Goal: Task Accomplishment & Management: Manage account settings

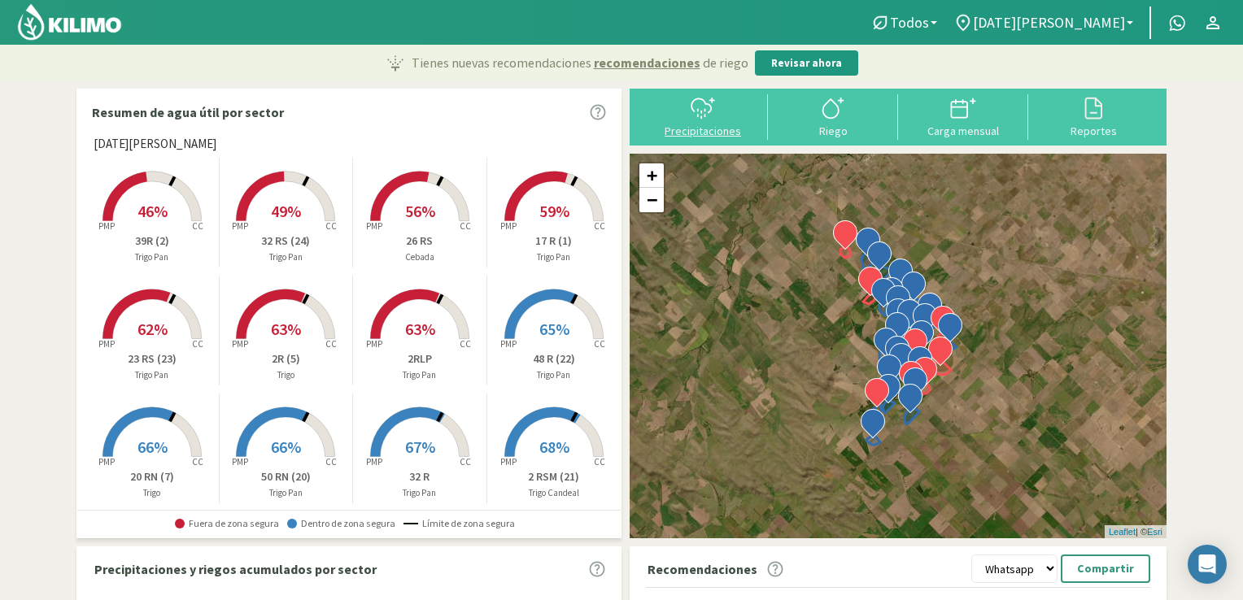
click at [693, 132] on div "Precipitaciones" at bounding box center [703, 130] width 120 height 11
select select "1: Object"
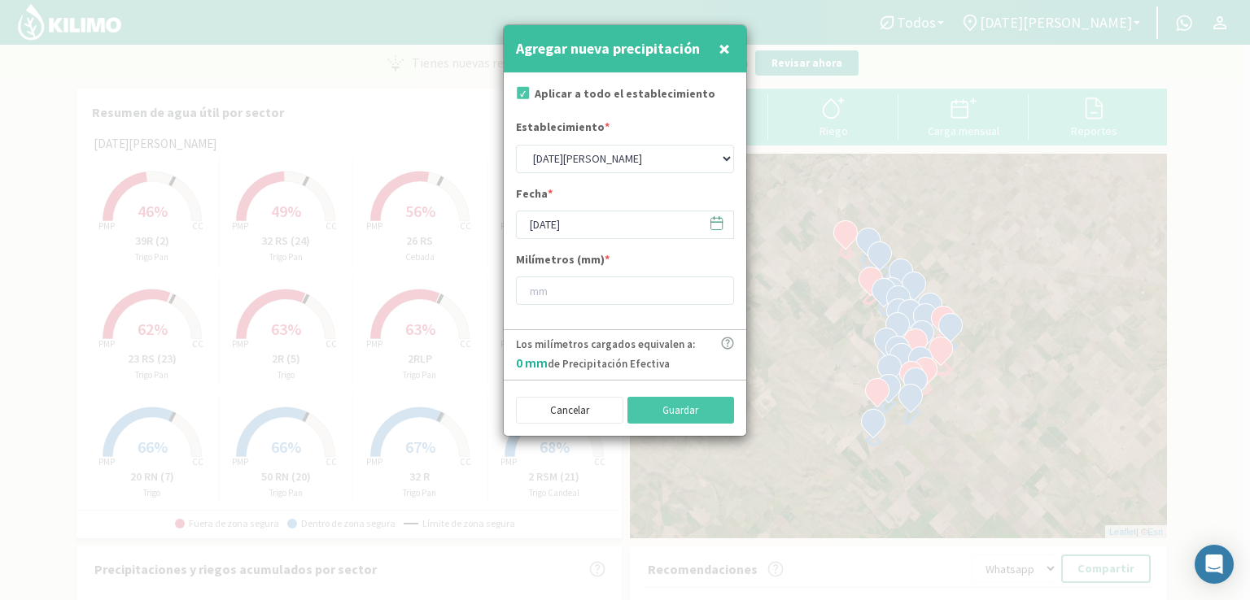
click at [713, 226] on icon at bounding box center [716, 223] width 15 height 15
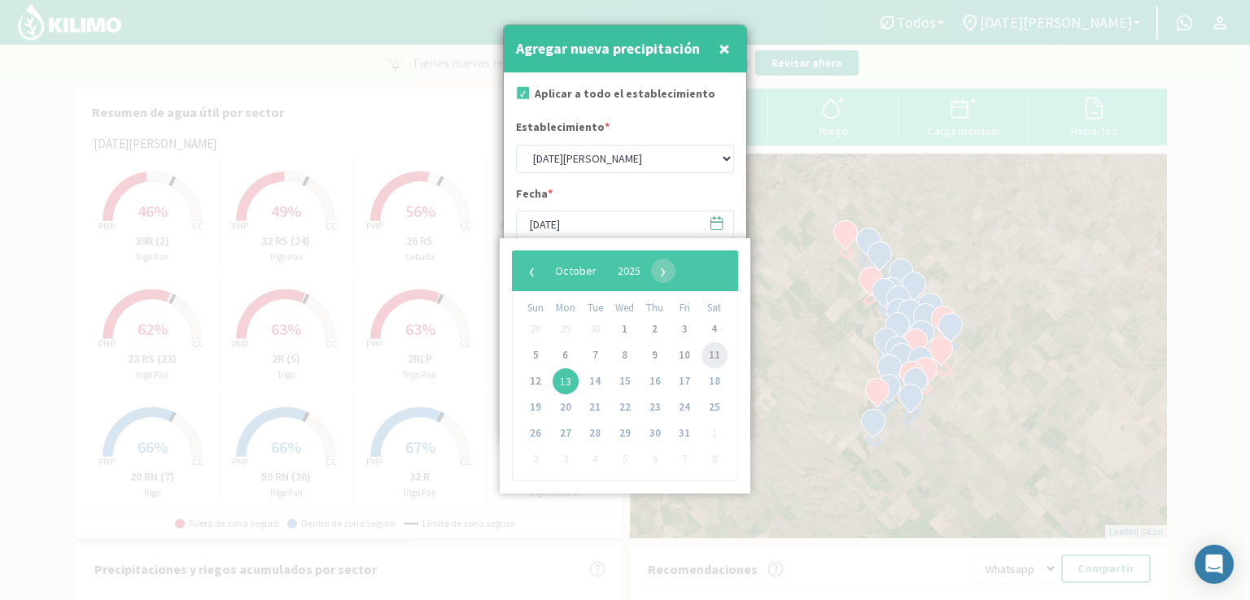
click at [716, 354] on span "11" at bounding box center [714, 356] width 26 height 26
type input "[DATE]"
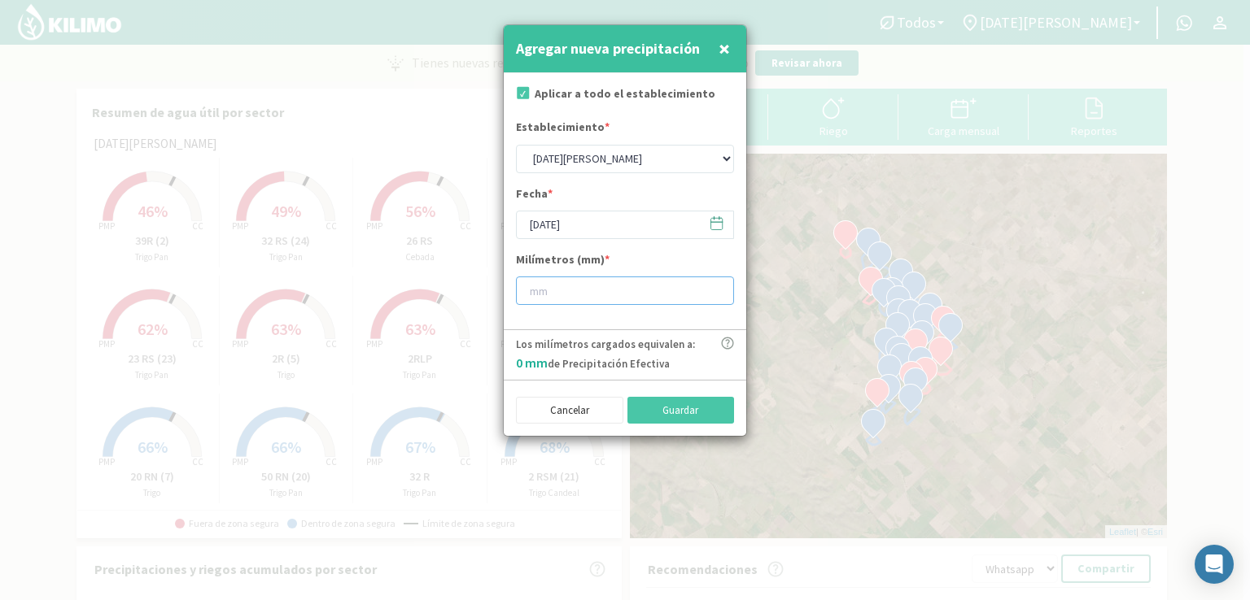
click at [600, 286] on input "number" at bounding box center [625, 291] width 218 height 28
type input "29"
click at [662, 414] on button "Guardar" at bounding box center [680, 411] width 107 height 28
type input "[DATE]"
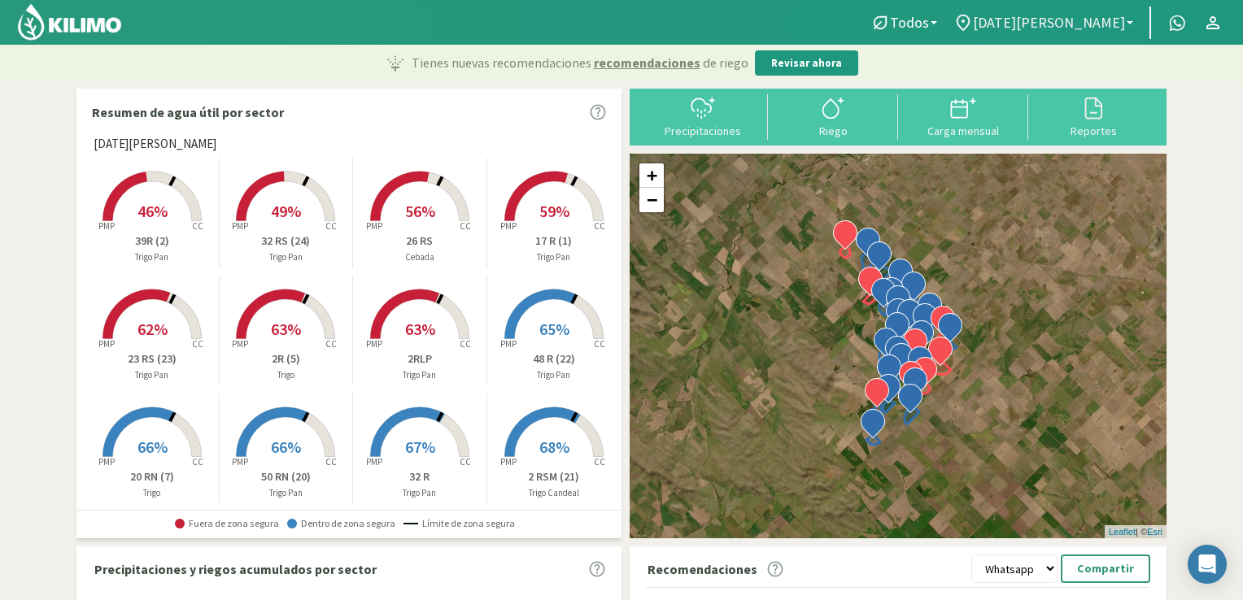
click at [1119, 30] on span "[DATE][PERSON_NAME]" at bounding box center [1049, 22] width 152 height 17
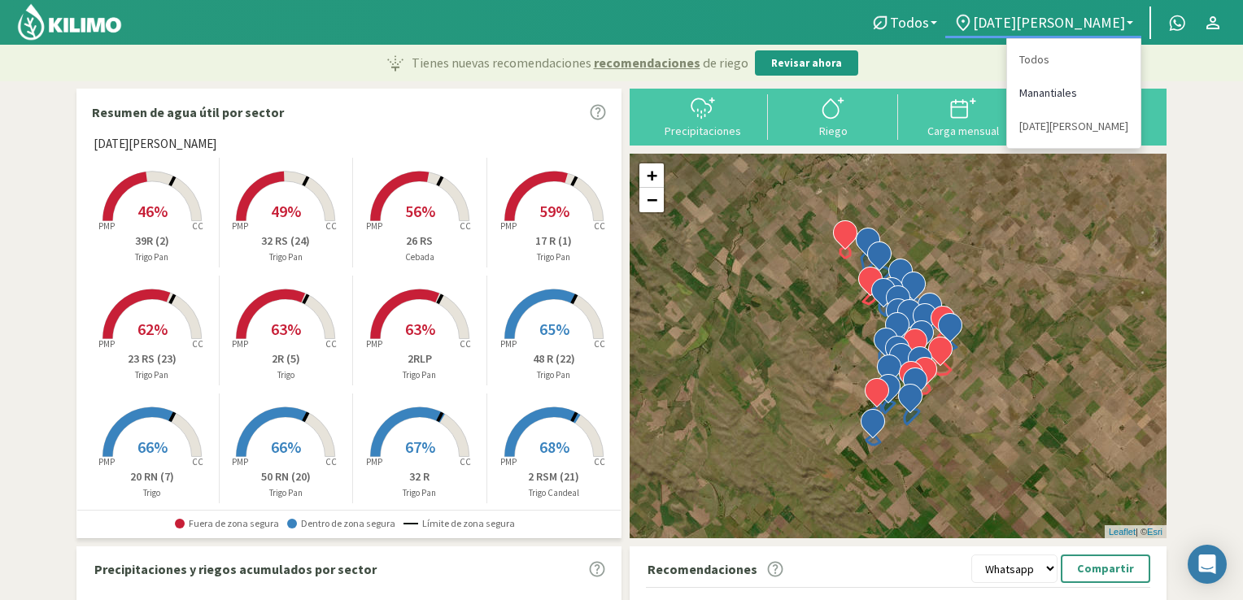
click at [1049, 92] on link "Manantiales" at bounding box center [1073, 92] width 133 height 33
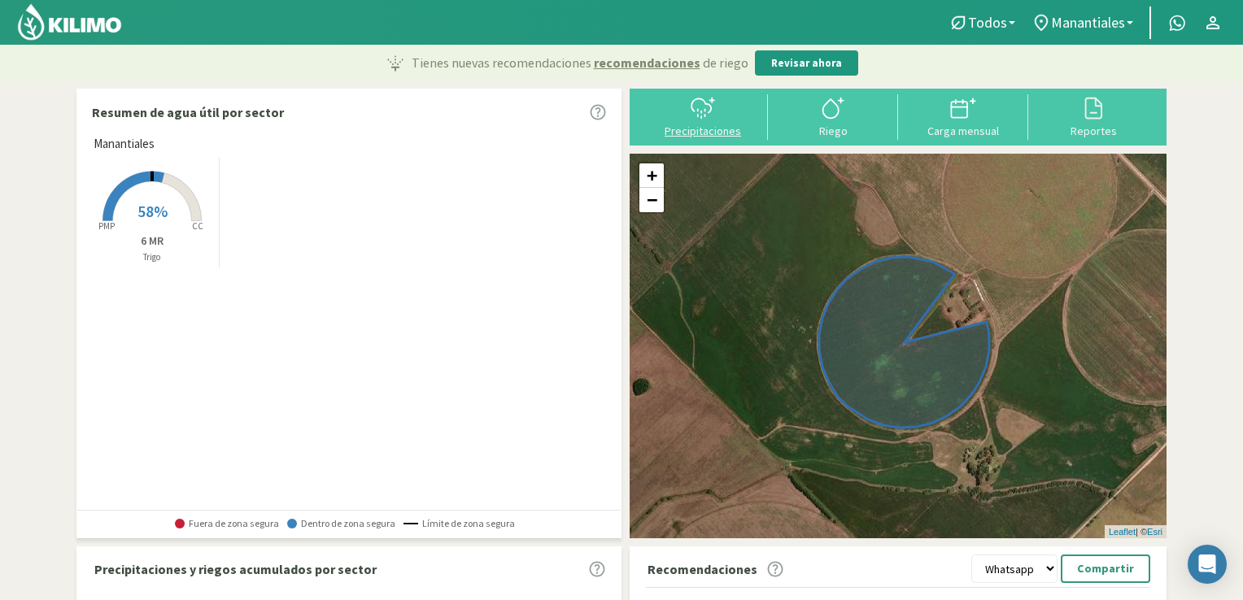
click at [698, 118] on icon at bounding box center [703, 108] width 26 height 26
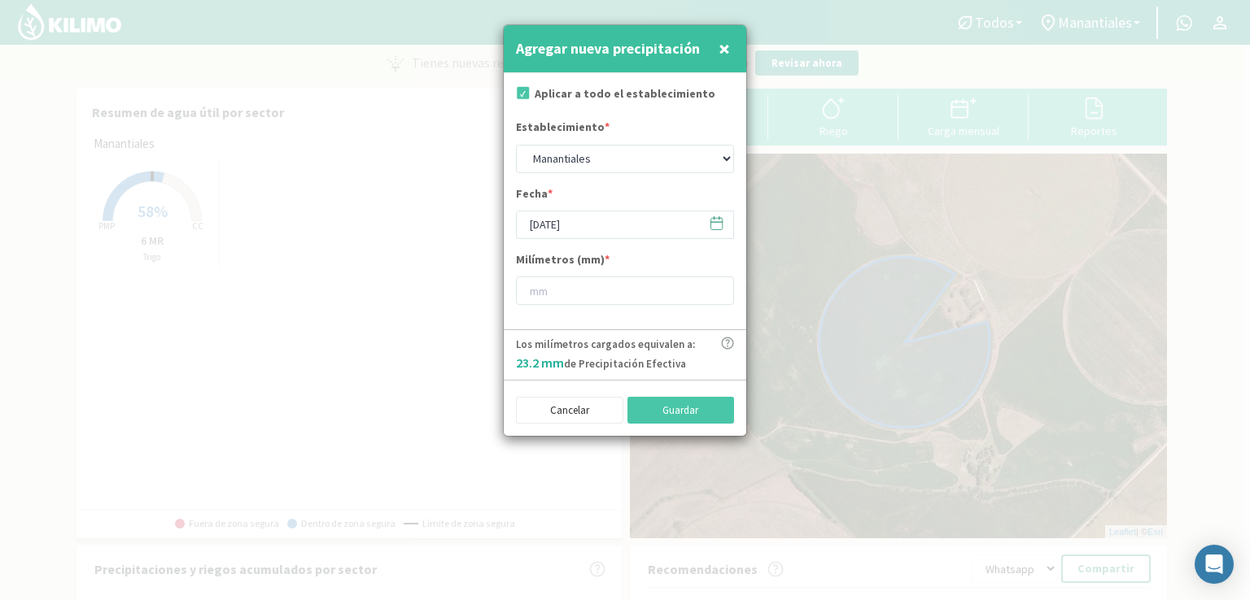
click at [719, 224] on icon at bounding box center [716, 223] width 15 height 15
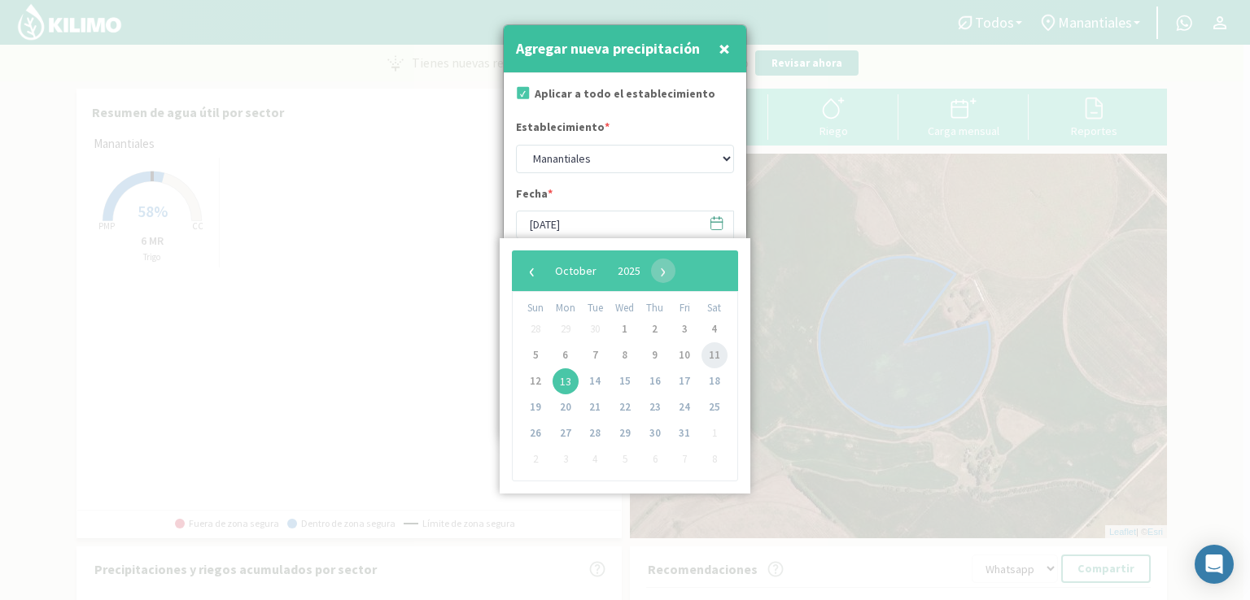
click at [715, 360] on span "11" at bounding box center [714, 356] width 26 height 26
type input "[DATE]"
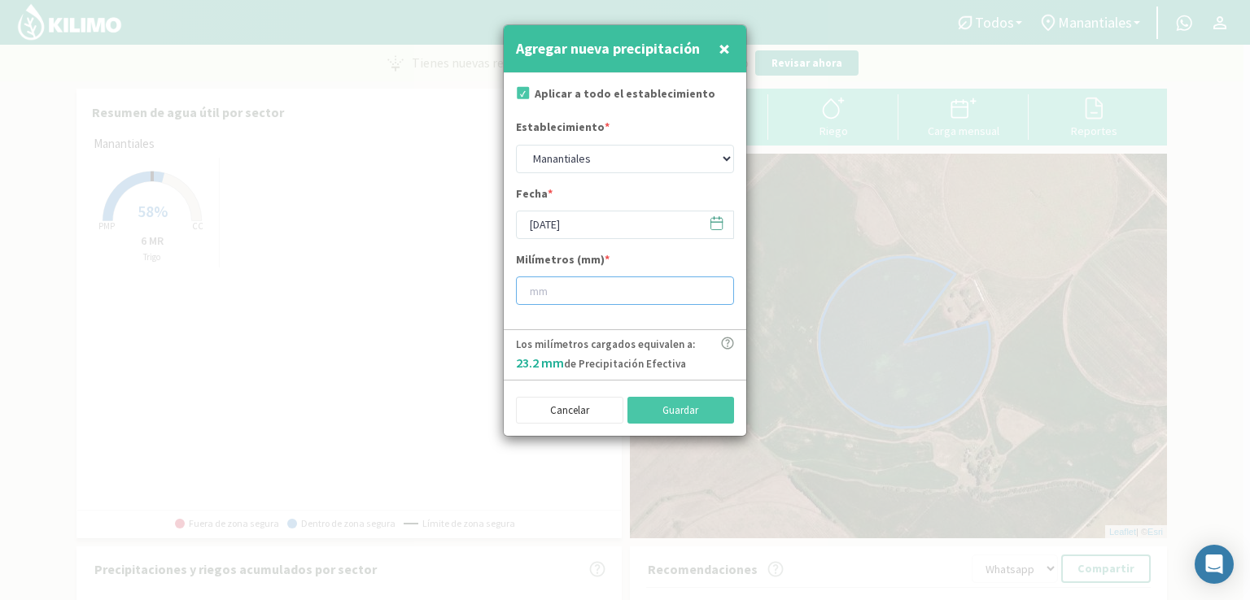
click at [578, 294] on input "number" at bounding box center [625, 291] width 218 height 28
type input "50"
click at [677, 409] on button "Guardar" at bounding box center [680, 411] width 107 height 28
type input "[DATE]"
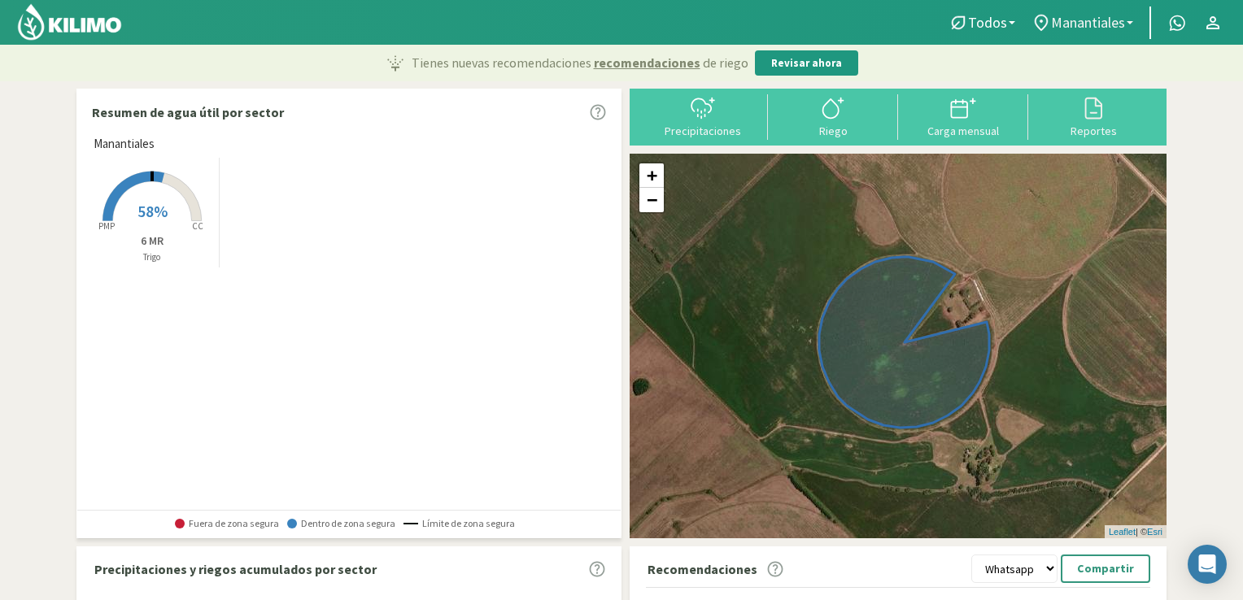
click at [1129, 24] on link "Manantiales" at bounding box center [1082, 22] width 118 height 31
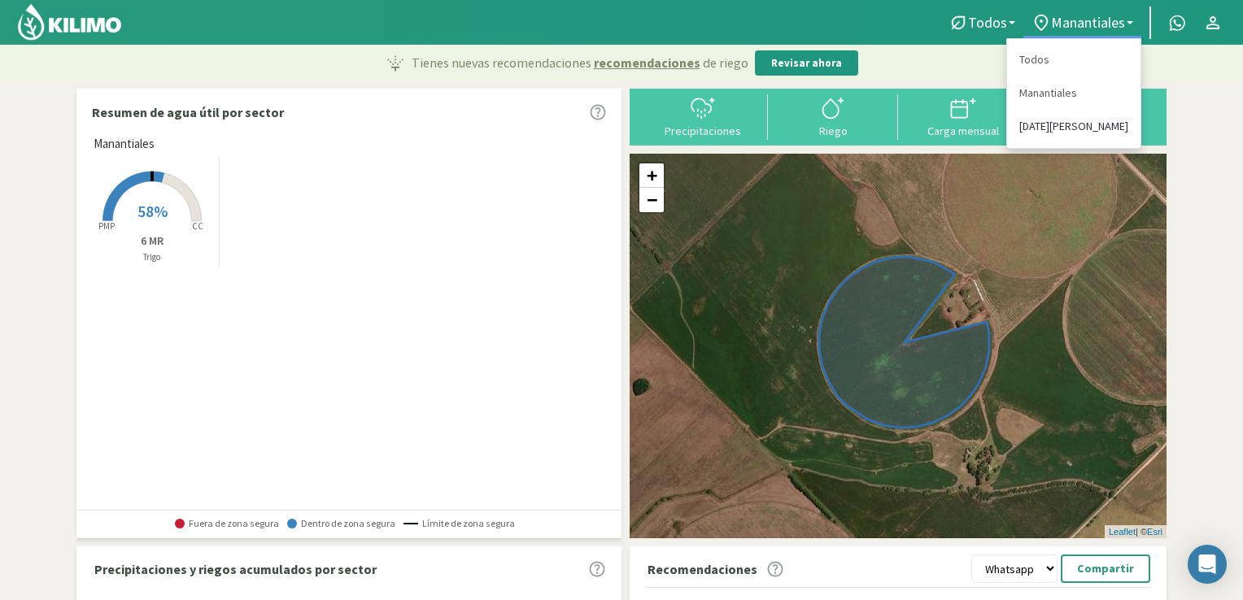
click at [1058, 128] on link "[DATE][PERSON_NAME]" at bounding box center [1073, 126] width 133 height 33
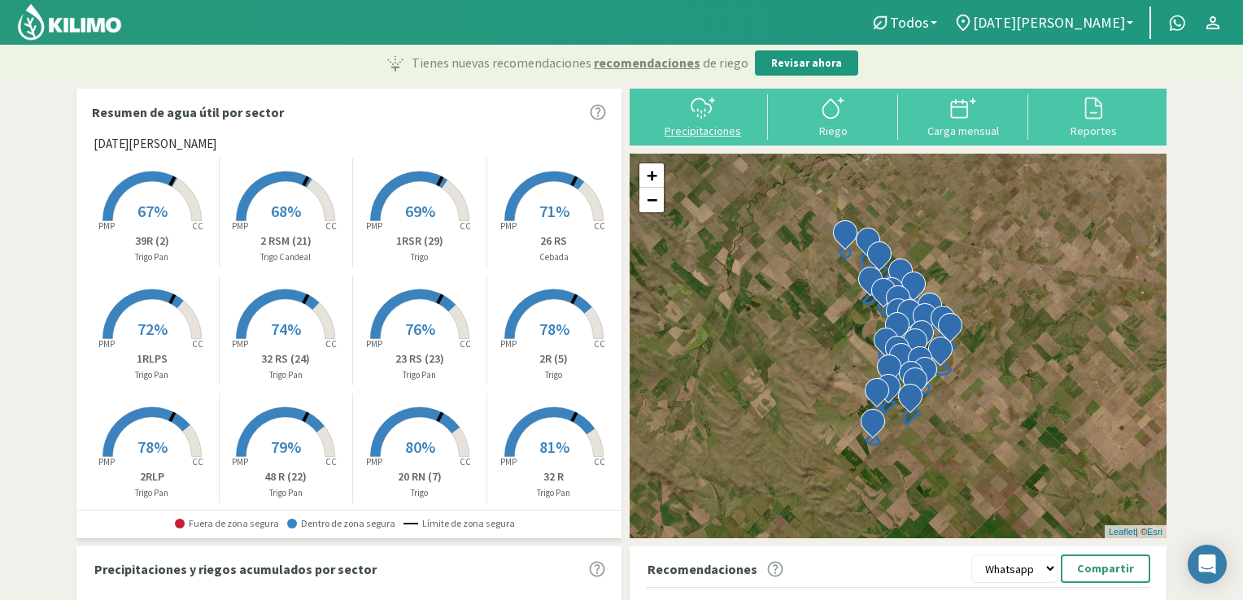
click at [696, 118] on icon at bounding box center [703, 108] width 26 height 26
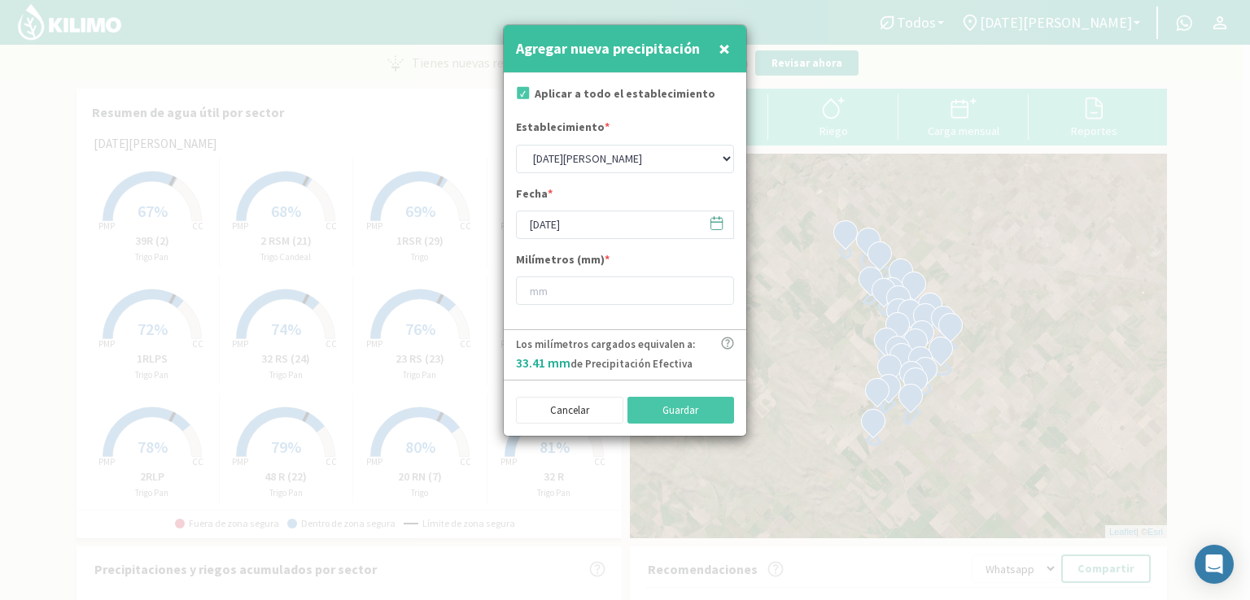
click at [716, 229] on icon at bounding box center [716, 223] width 15 height 15
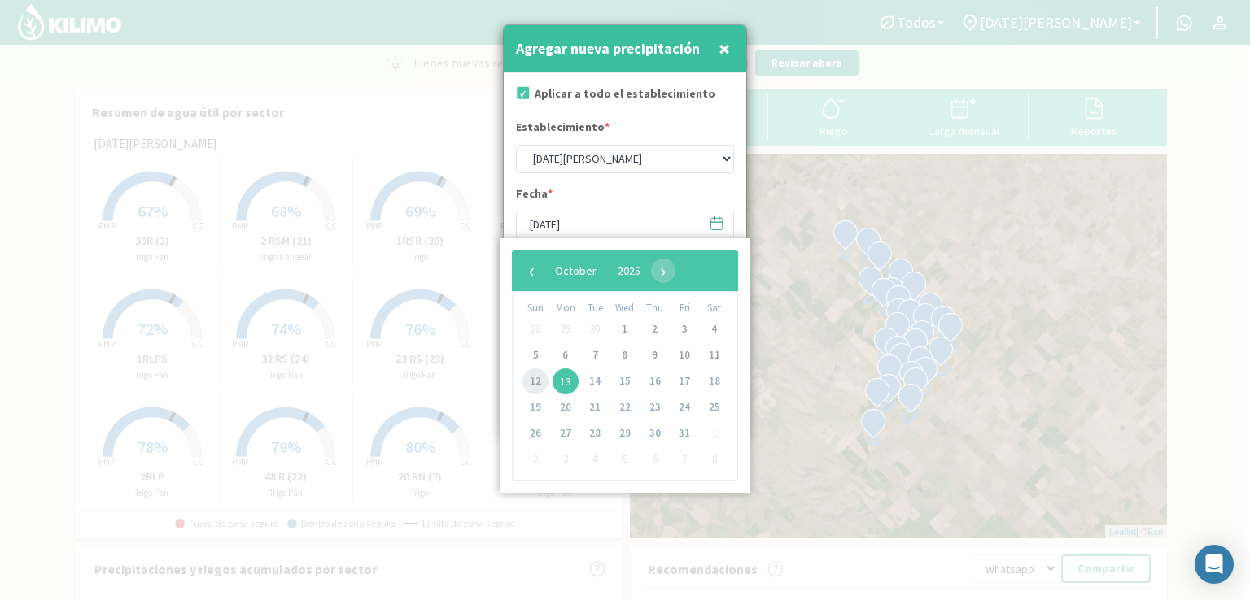
click at [530, 389] on span "12" at bounding box center [535, 382] width 26 height 26
type input "[DATE]"
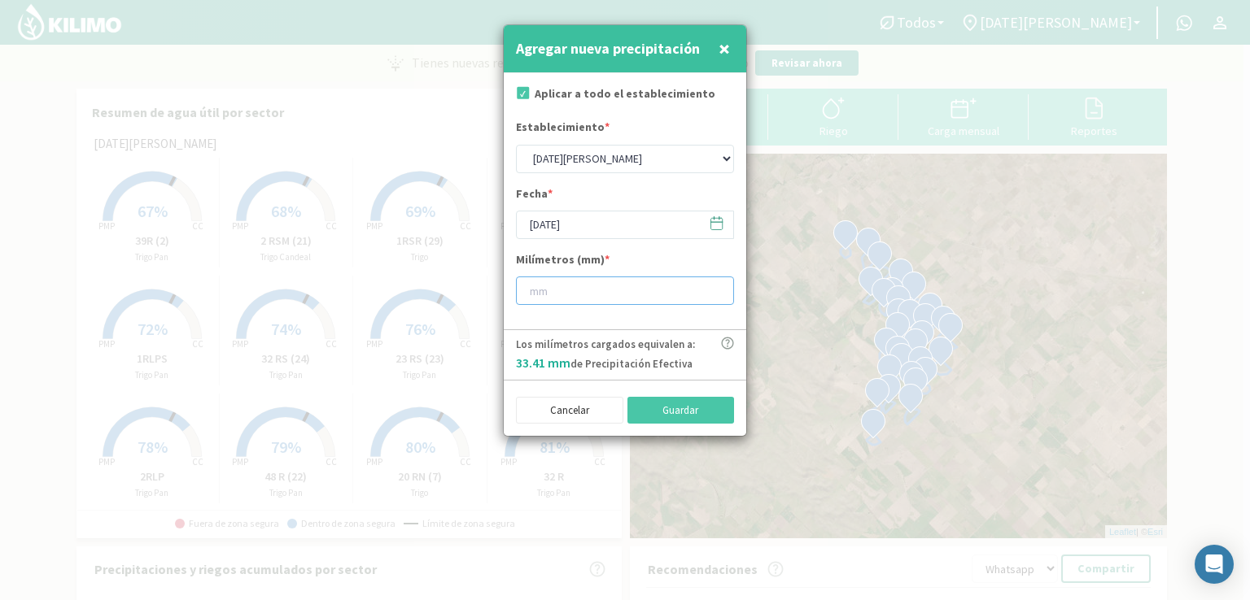
click at [552, 287] on input "number" at bounding box center [625, 291] width 218 height 28
type input "12"
click at [673, 408] on button "Guardar" at bounding box center [680, 411] width 107 height 28
type input "[DATE]"
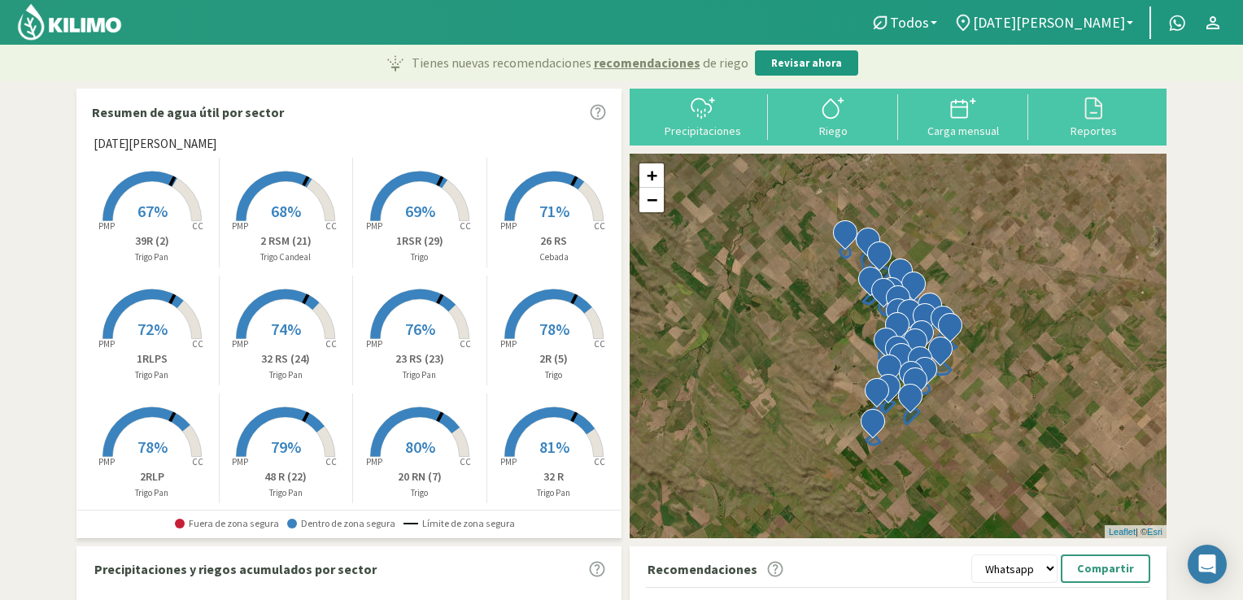
click at [93, 20] on img at bounding box center [69, 21] width 107 height 39
click at [130, 203] on rect at bounding box center [152, 223] width 130 height 130
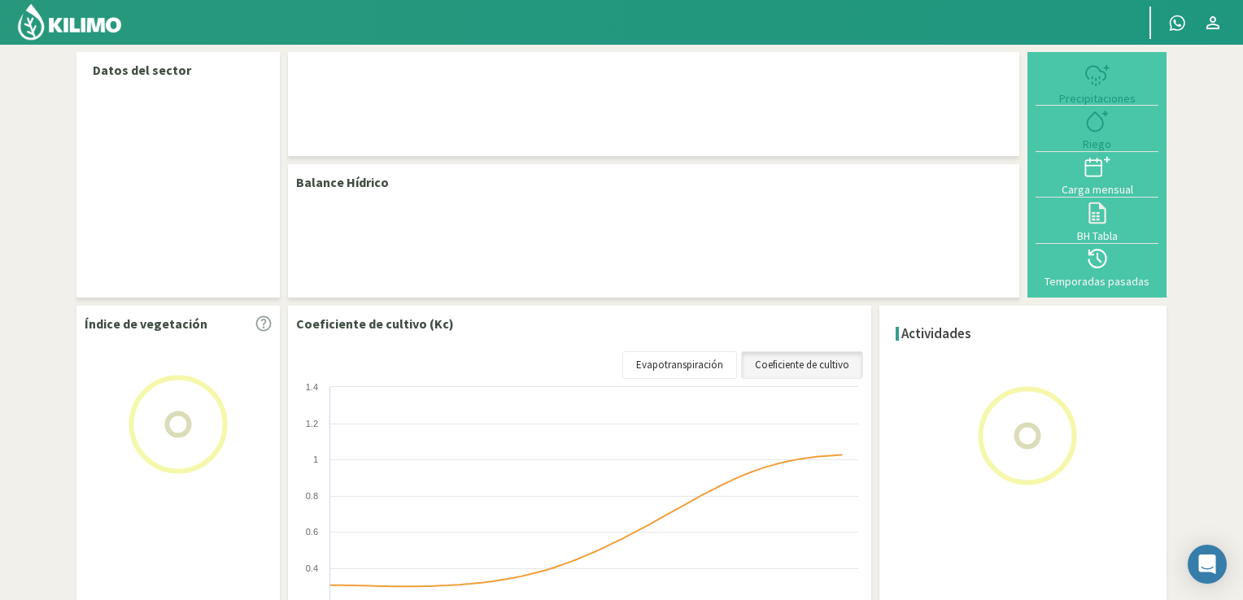
select select "1: Object"
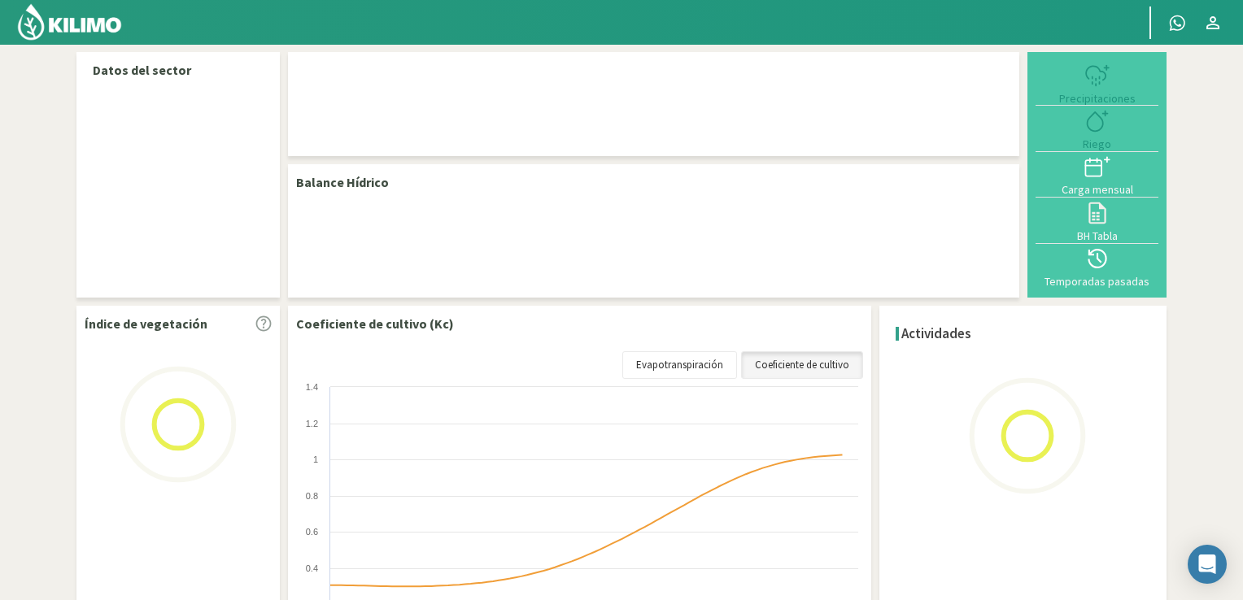
select select "15: Object"
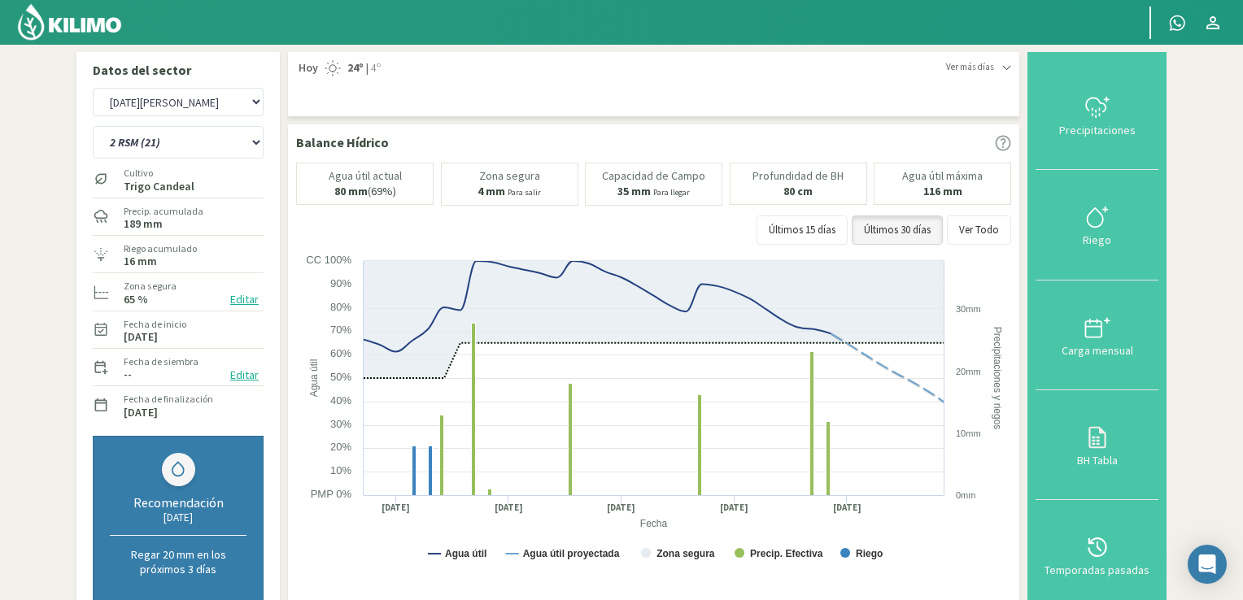
click at [78, 21] on img at bounding box center [69, 21] width 107 height 39
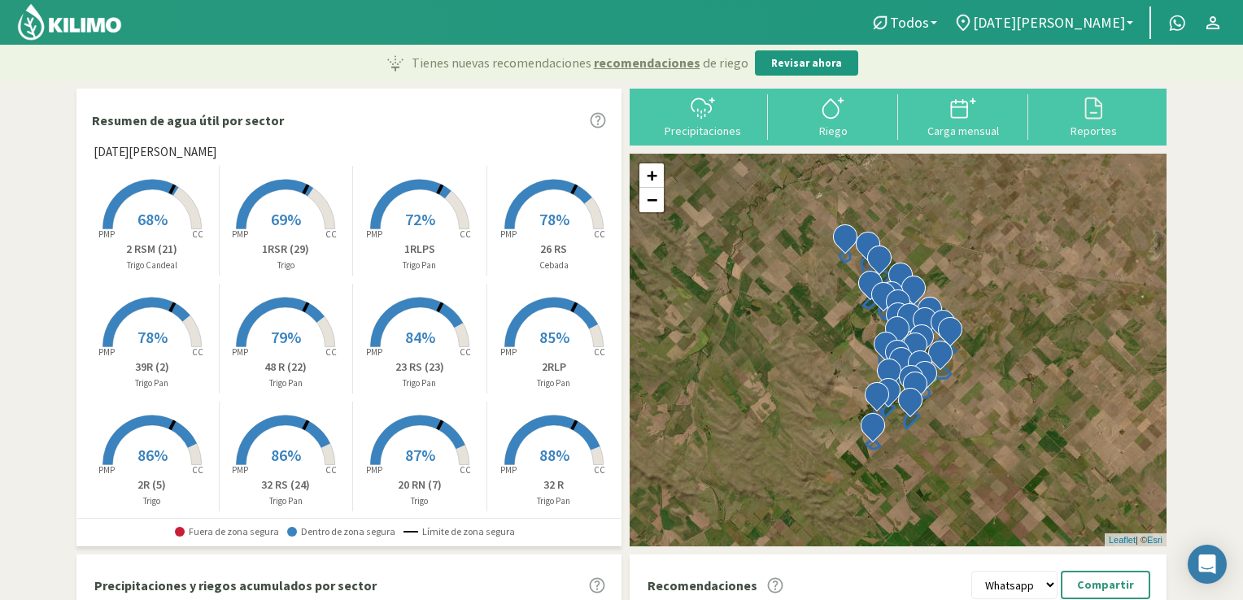
click at [14, 0] on link at bounding box center [71, 22] width 114 height 45
click at [1124, 19] on span "[DATE][PERSON_NAME]" at bounding box center [1049, 22] width 152 height 17
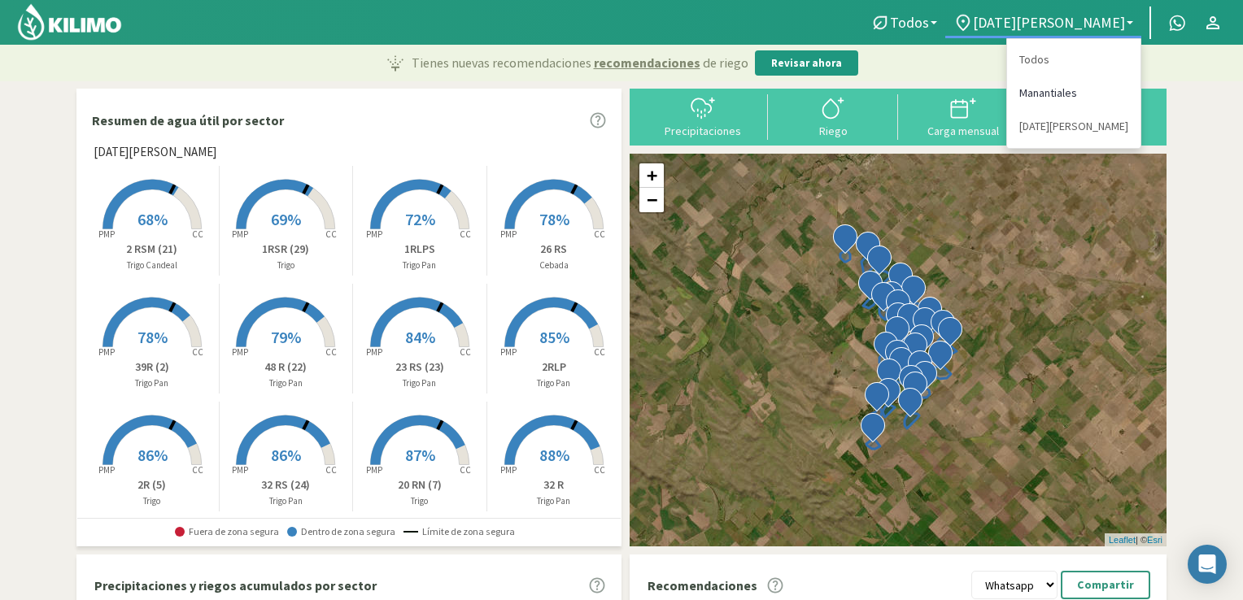
click at [1058, 96] on link "Manantiales" at bounding box center [1073, 92] width 133 height 33
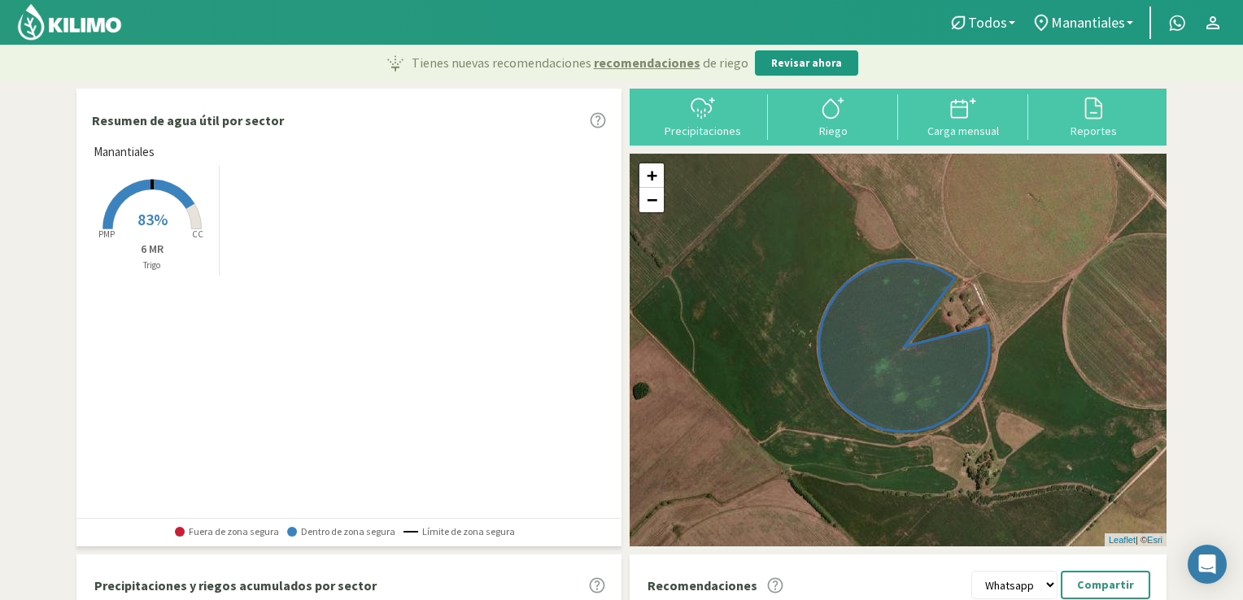
click at [158, 216] on span "83%" at bounding box center [152, 219] width 30 height 20
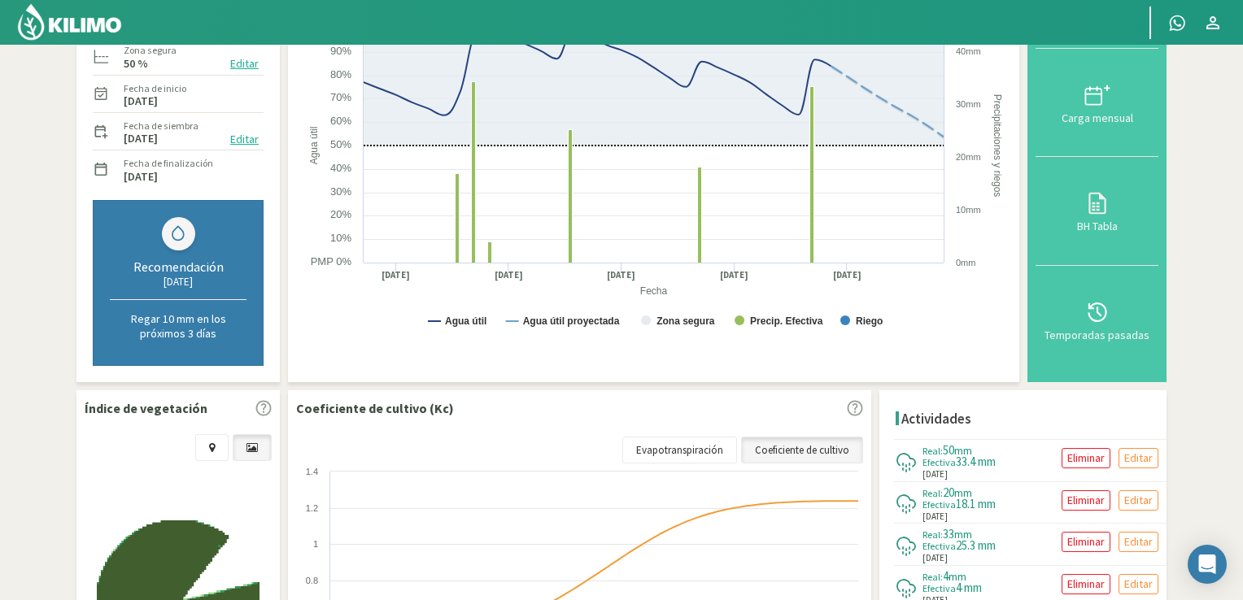
scroll to position [233, 0]
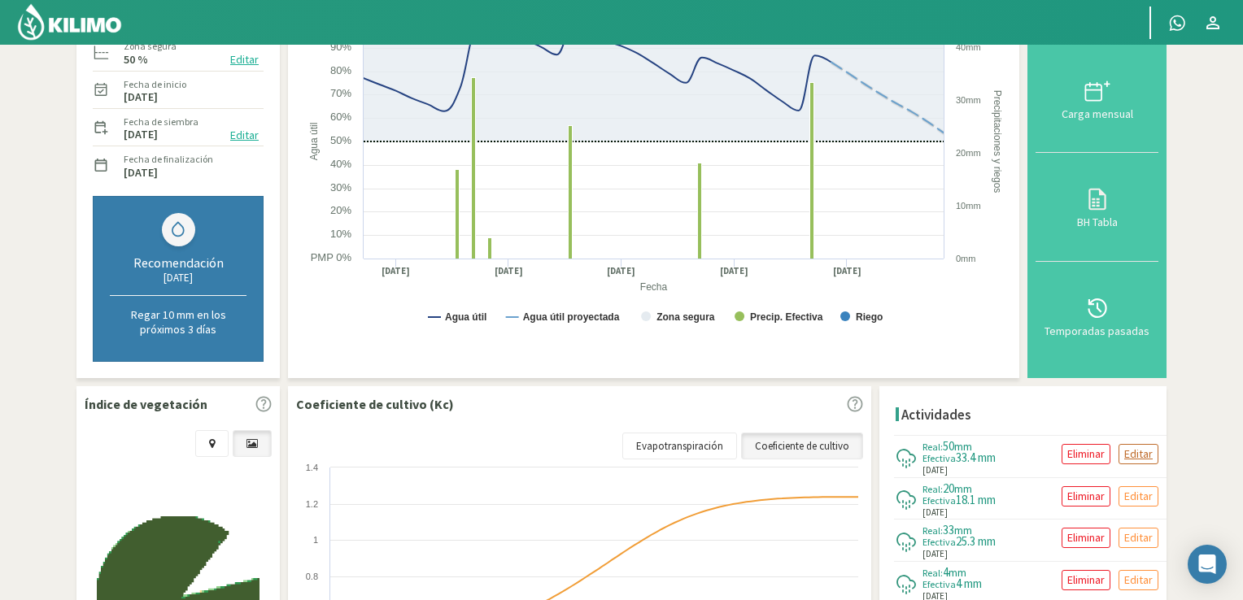
click at [1128, 453] on p "Editar" at bounding box center [1138, 454] width 28 height 19
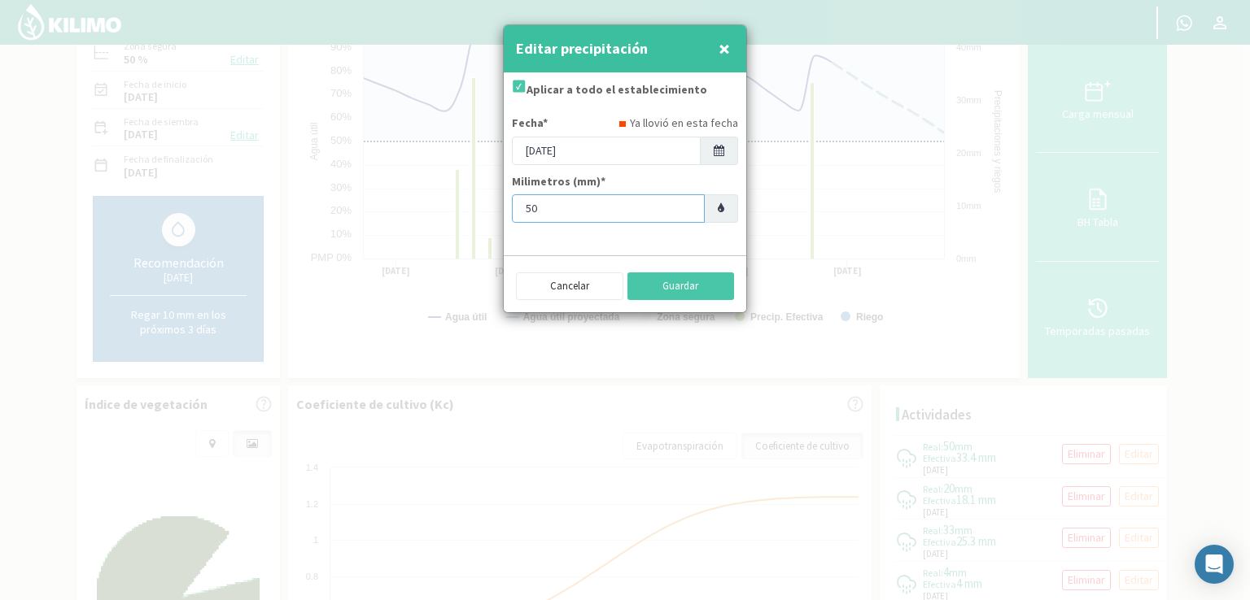
click at [579, 214] on input "50" at bounding box center [608, 208] width 193 height 28
type input "5"
type input "36"
click at [687, 284] on button "Guardar" at bounding box center [680, 287] width 107 height 28
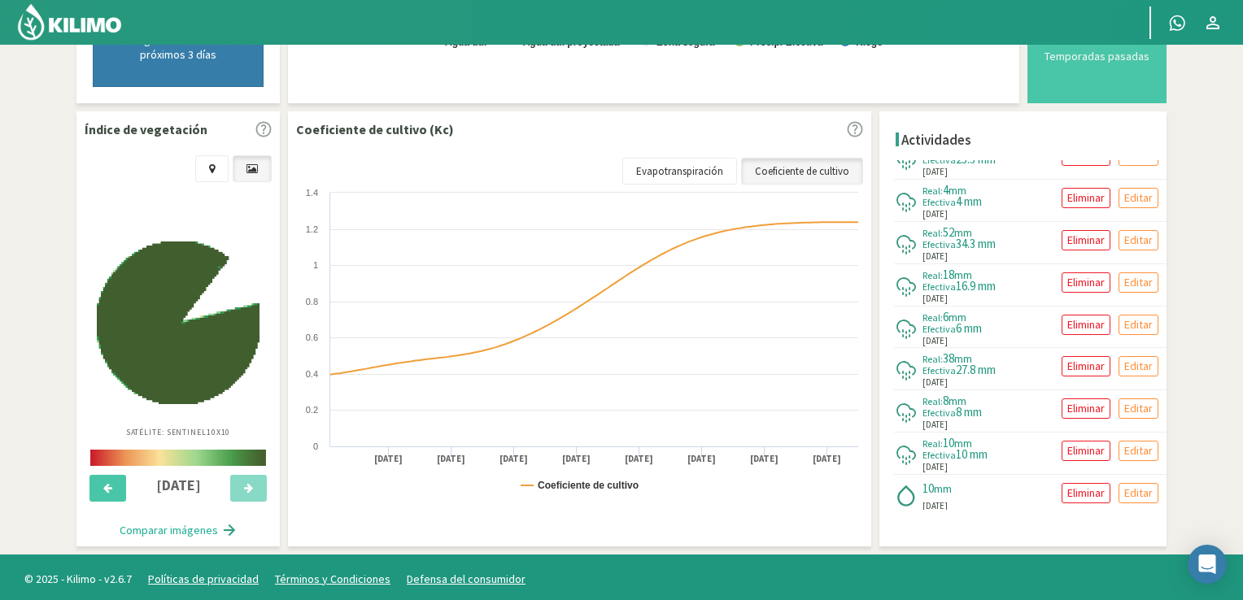
scroll to position [0, 0]
